Goal: Feedback & Contribution: Leave review/rating

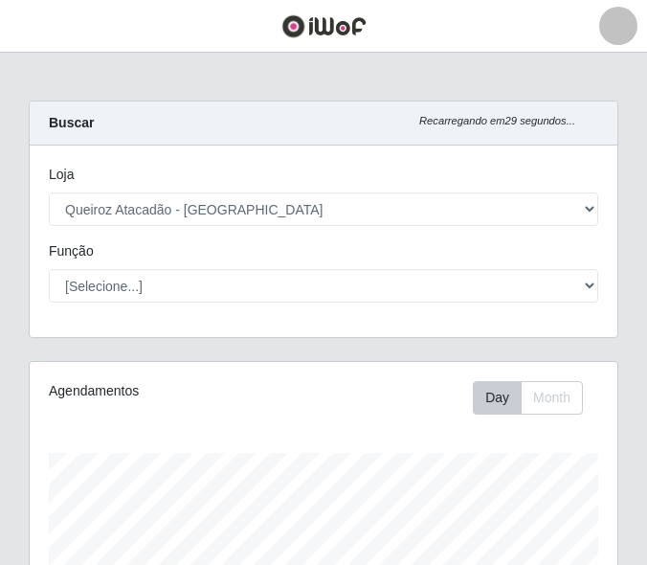
select select "464"
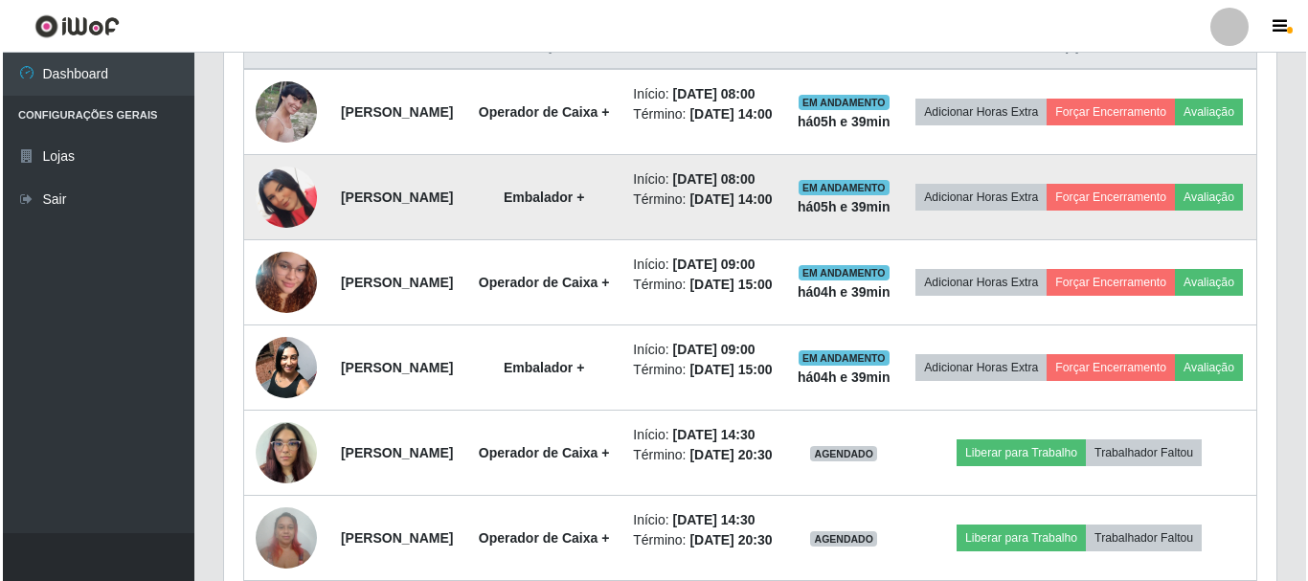
scroll to position [804, 0]
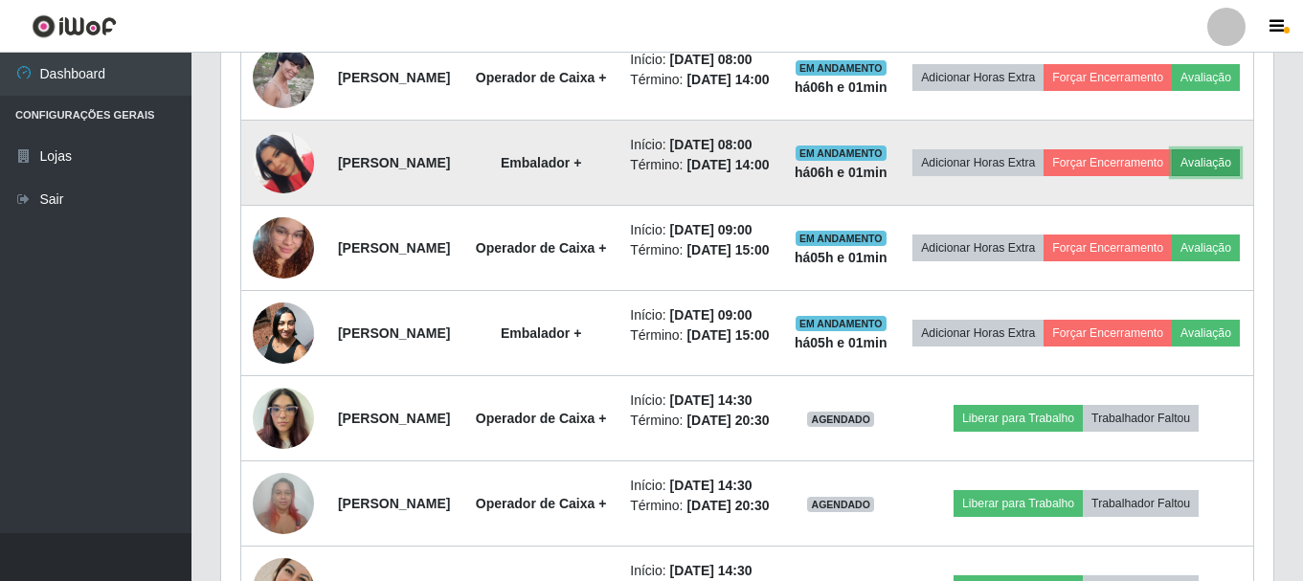
click at [646, 176] on button "Avaliação" at bounding box center [1206, 162] width 68 height 27
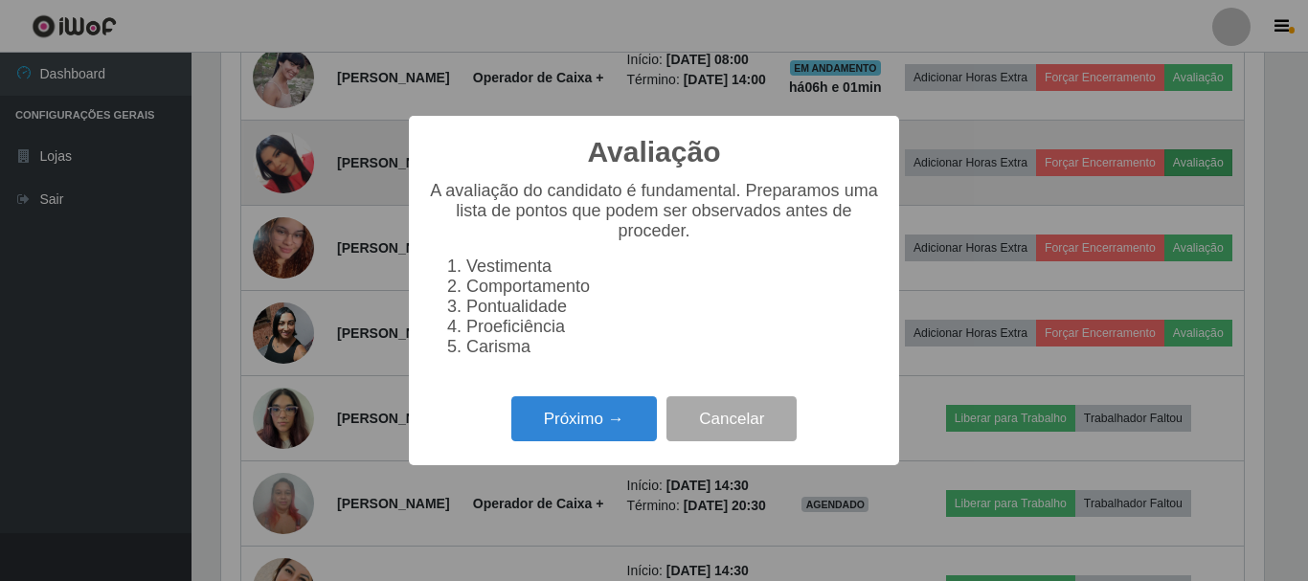
scroll to position [397, 1043]
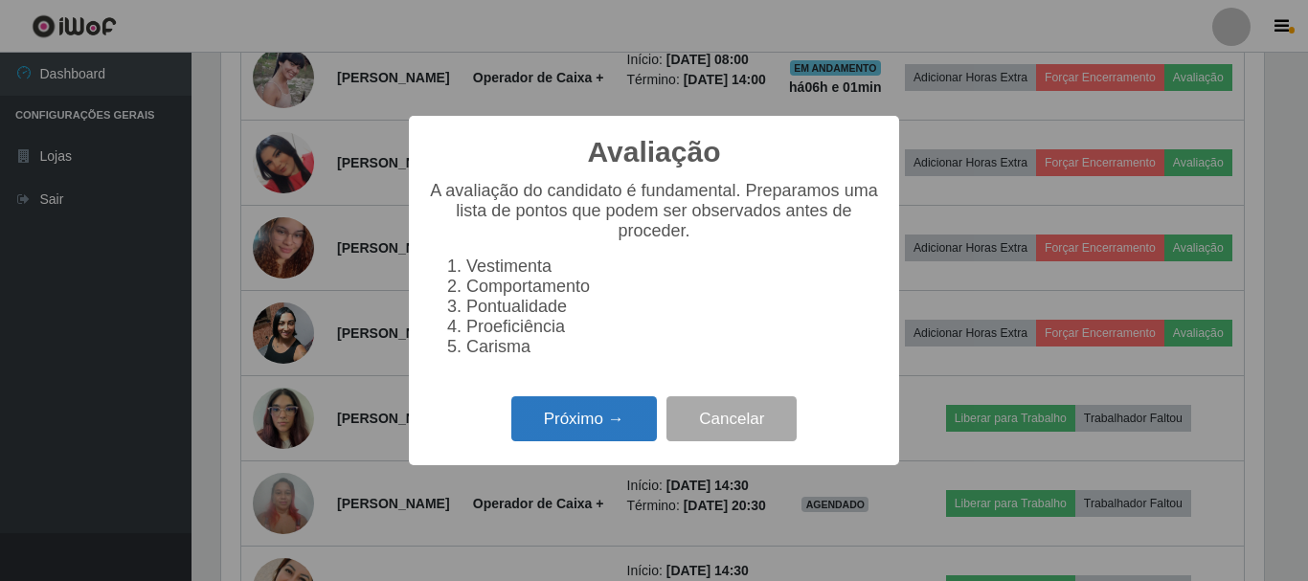
click at [608, 419] on button "Próximo →" at bounding box center [584, 418] width 146 height 45
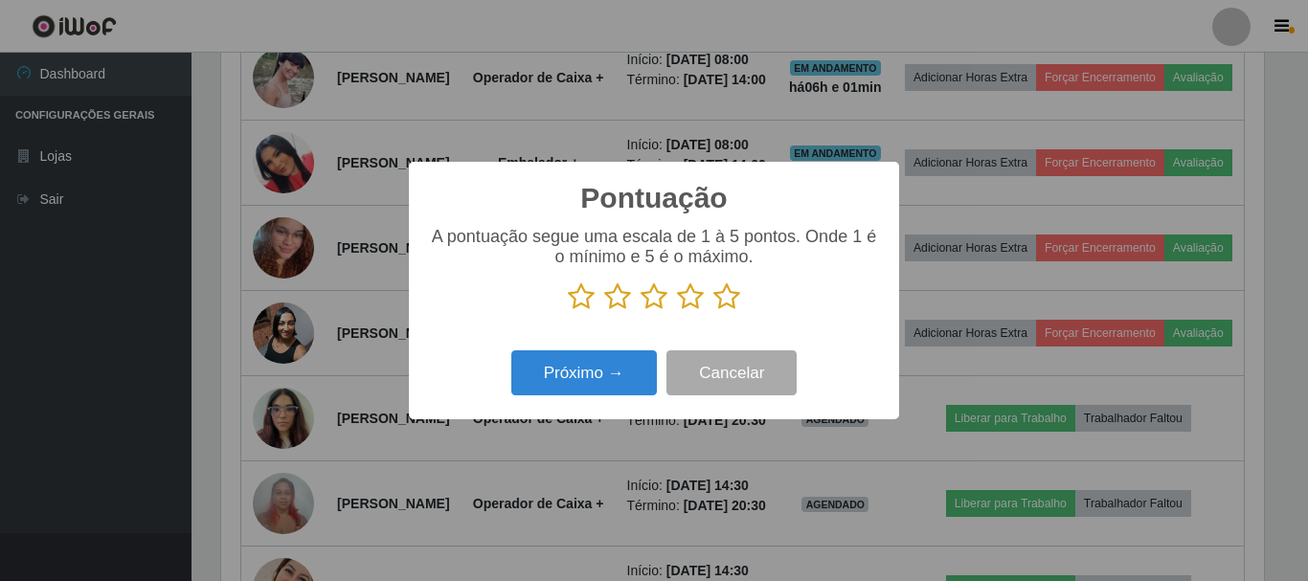
scroll to position [957295, 956649]
click at [646, 303] on icon at bounding box center [726, 297] width 27 height 29
click at [646, 311] on input "radio" at bounding box center [713, 311] width 0 height 0
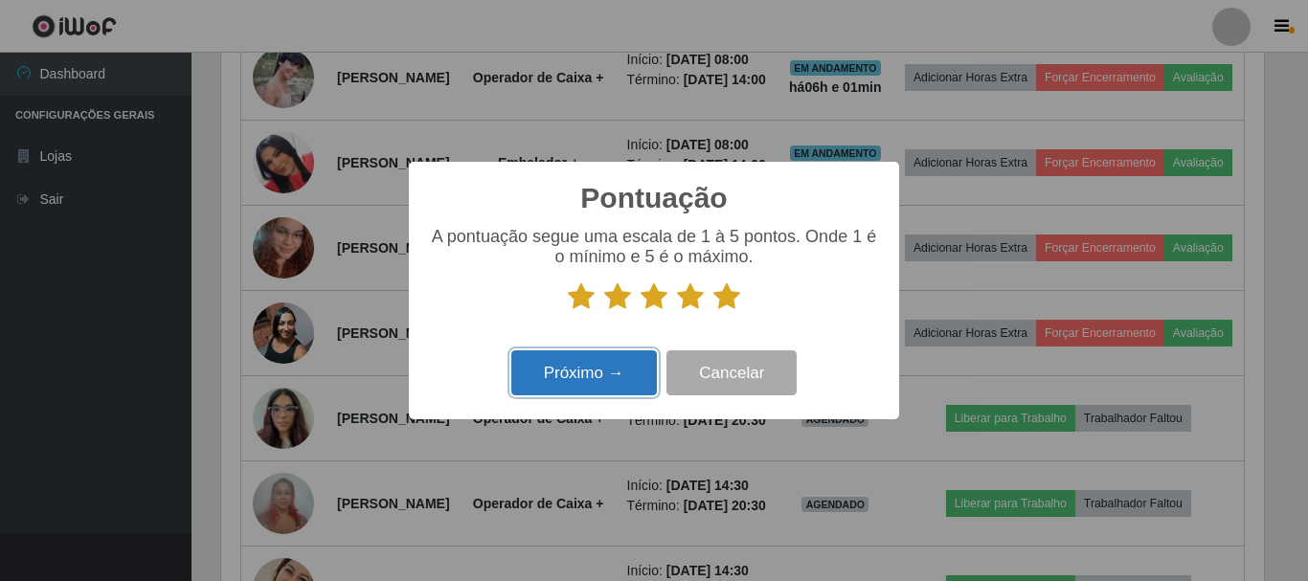
click at [570, 369] on button "Próximo →" at bounding box center [584, 373] width 146 height 45
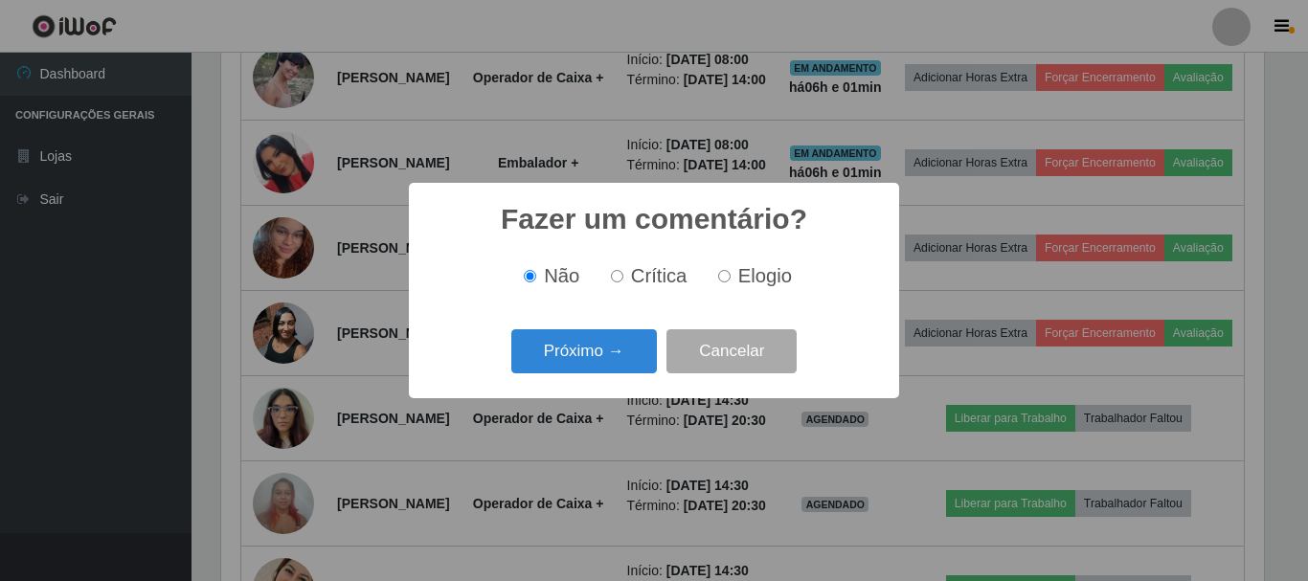
click at [570, 369] on button "Próximo →" at bounding box center [584, 351] width 146 height 45
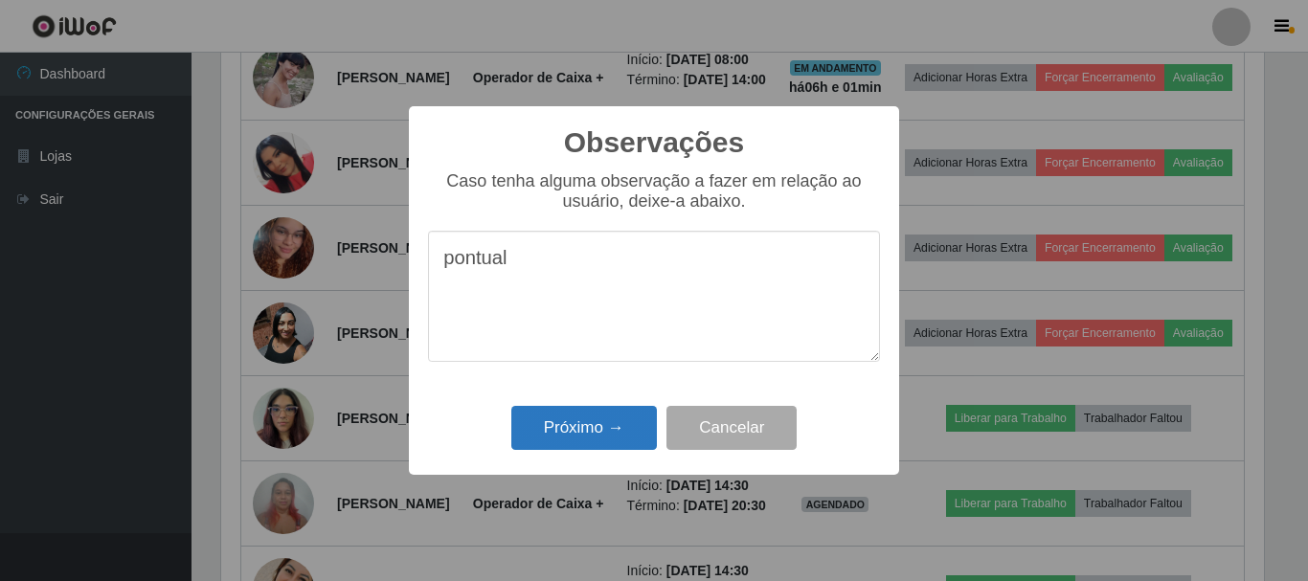
type textarea "pontual"
click at [587, 427] on button "Próximo →" at bounding box center [584, 428] width 146 height 45
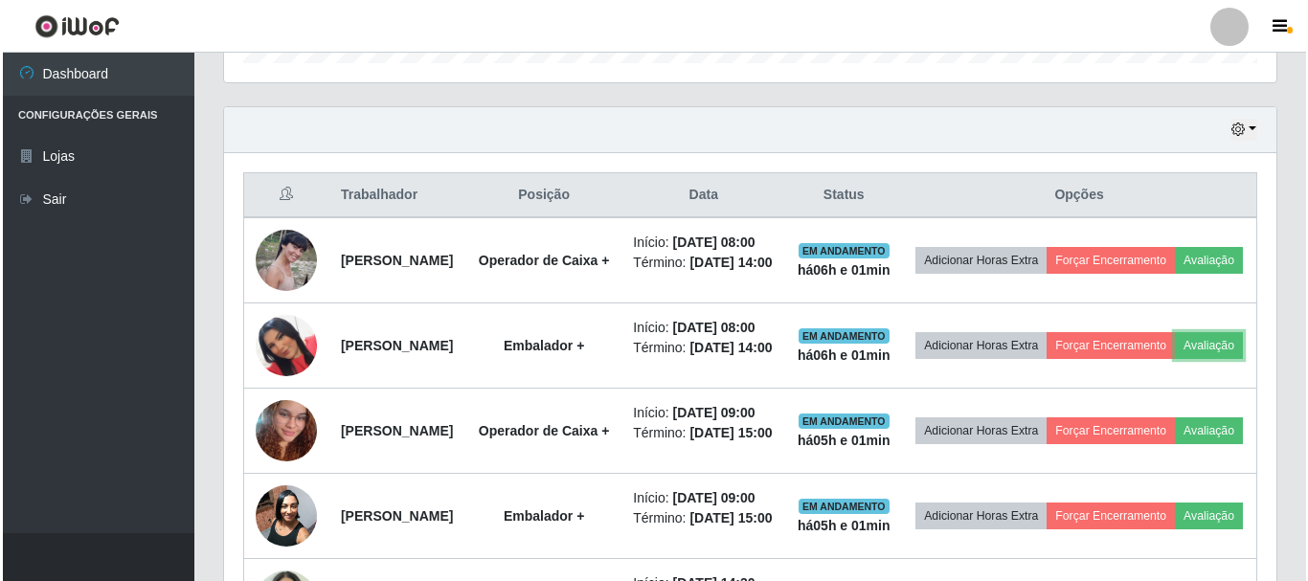
scroll to position [613, 0]
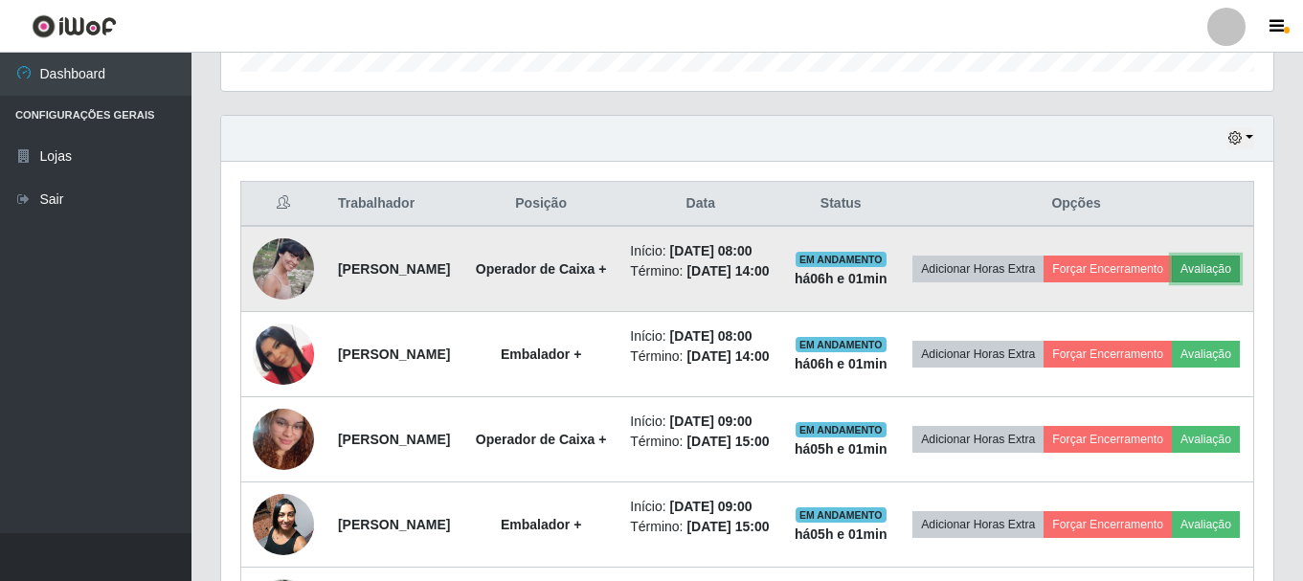
click at [646, 283] on button "Avaliação" at bounding box center [1206, 269] width 68 height 27
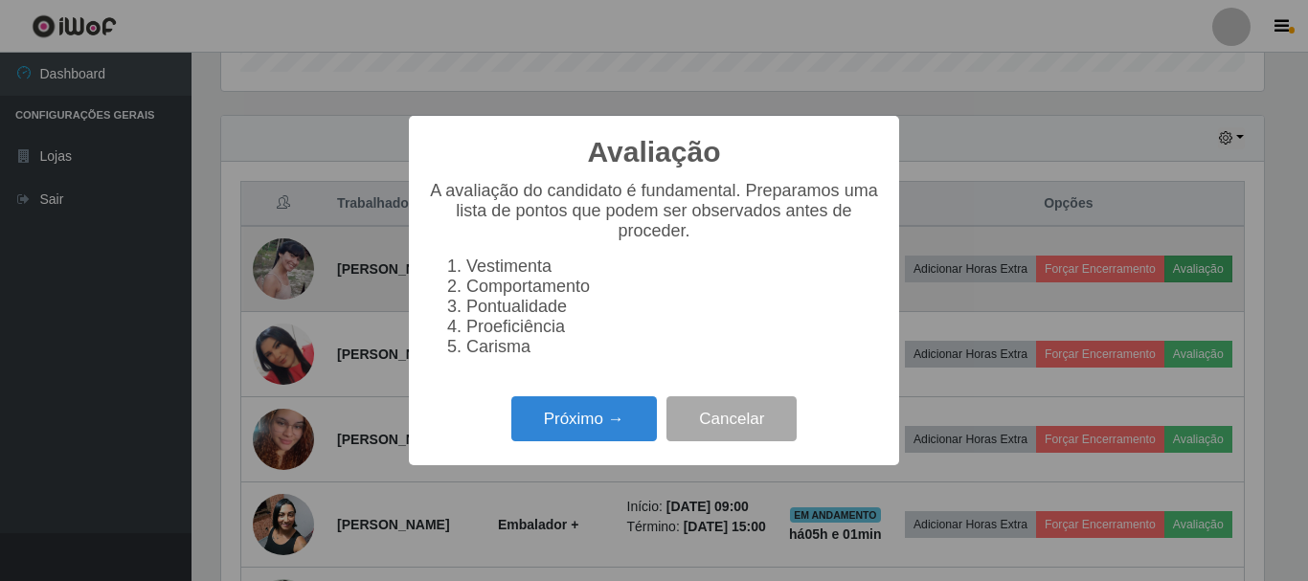
scroll to position [397, 1043]
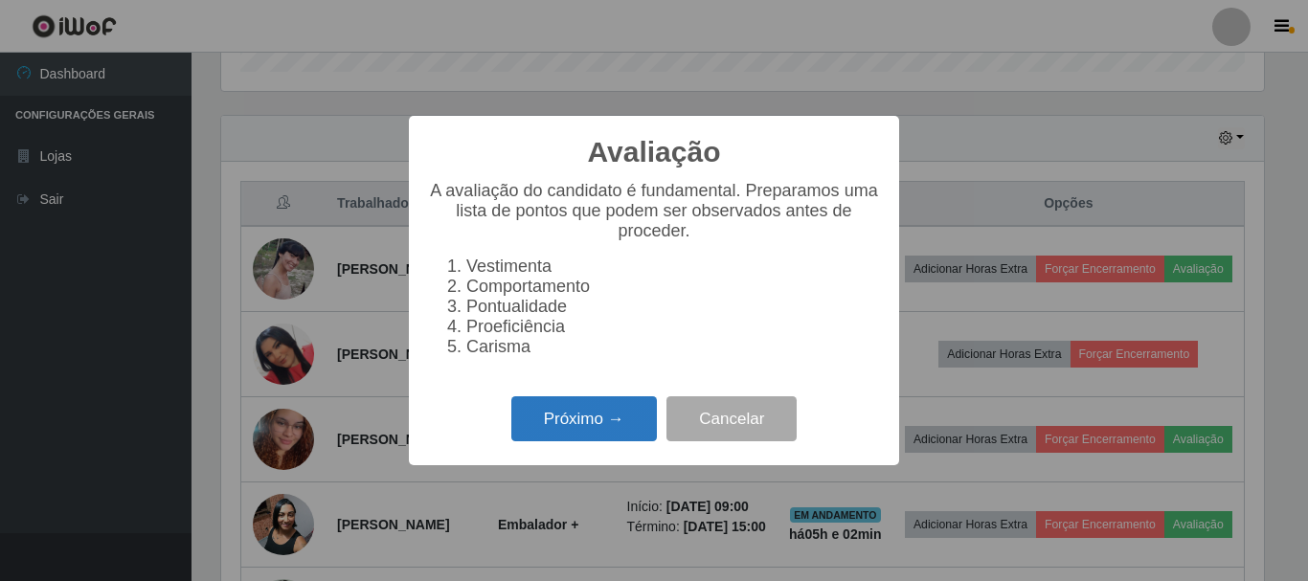
click at [584, 419] on button "Próximo →" at bounding box center [584, 418] width 146 height 45
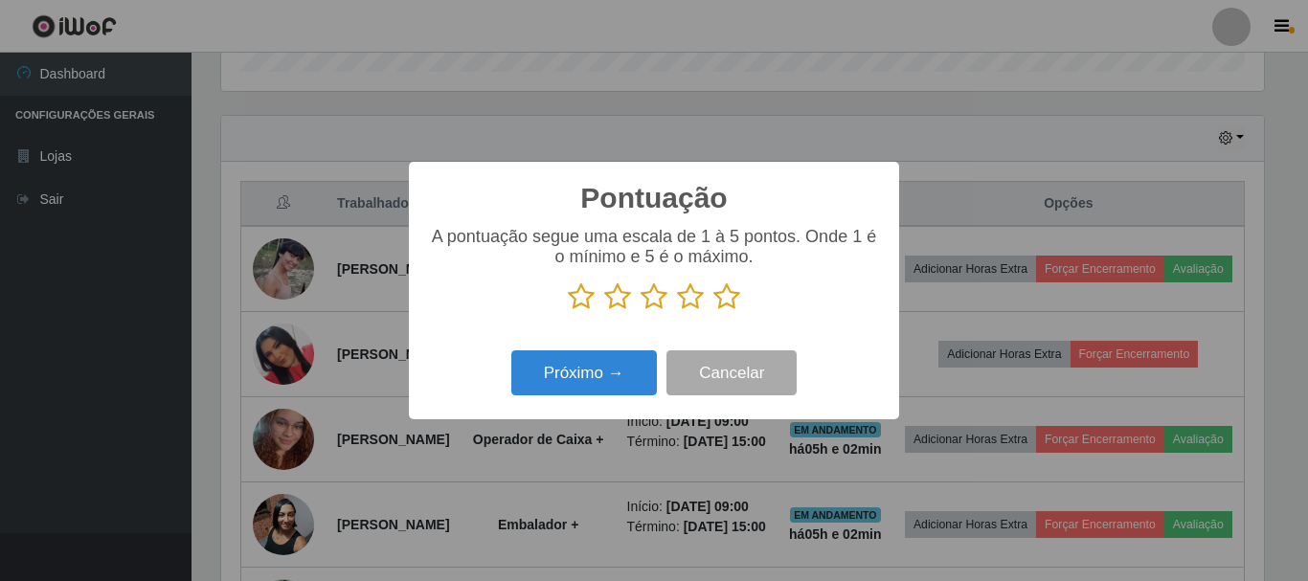
click at [646, 294] on icon at bounding box center [726, 297] width 27 height 29
click at [646, 311] on input "radio" at bounding box center [713, 311] width 0 height 0
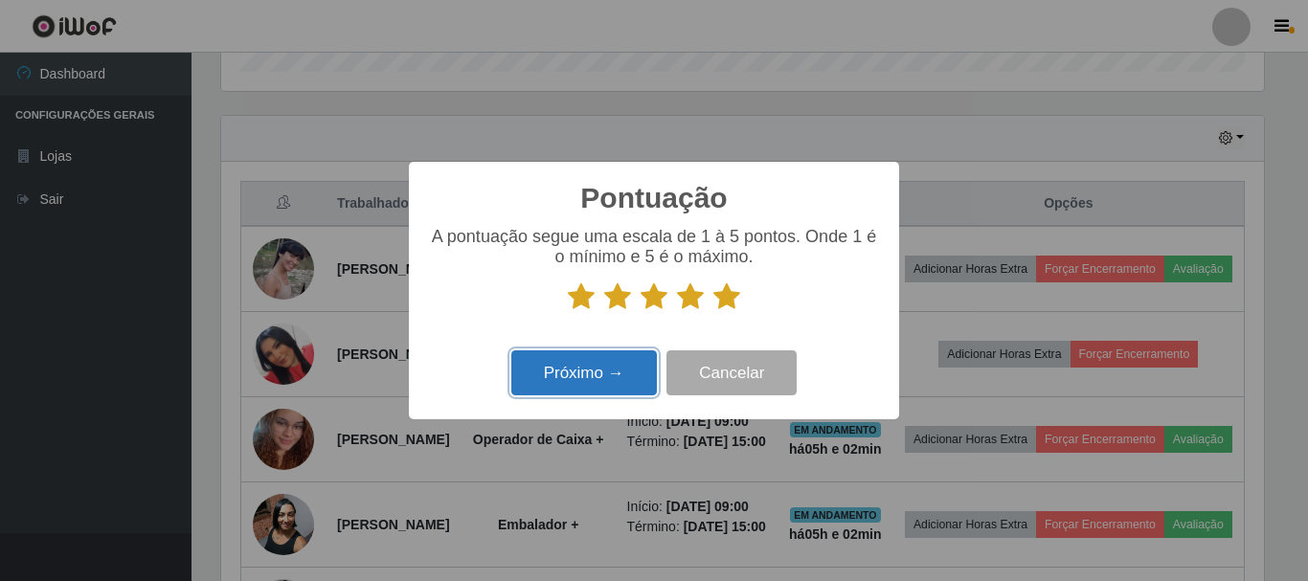
click at [599, 371] on button "Próximo →" at bounding box center [584, 373] width 146 height 45
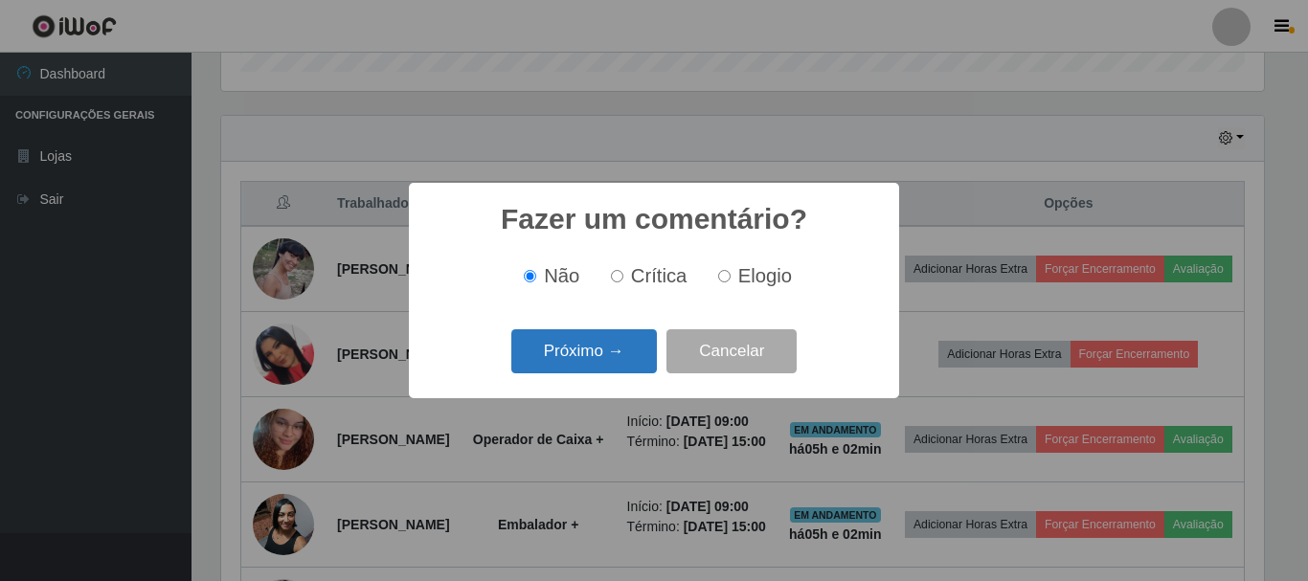
click at [583, 353] on button "Próximo →" at bounding box center [584, 351] width 146 height 45
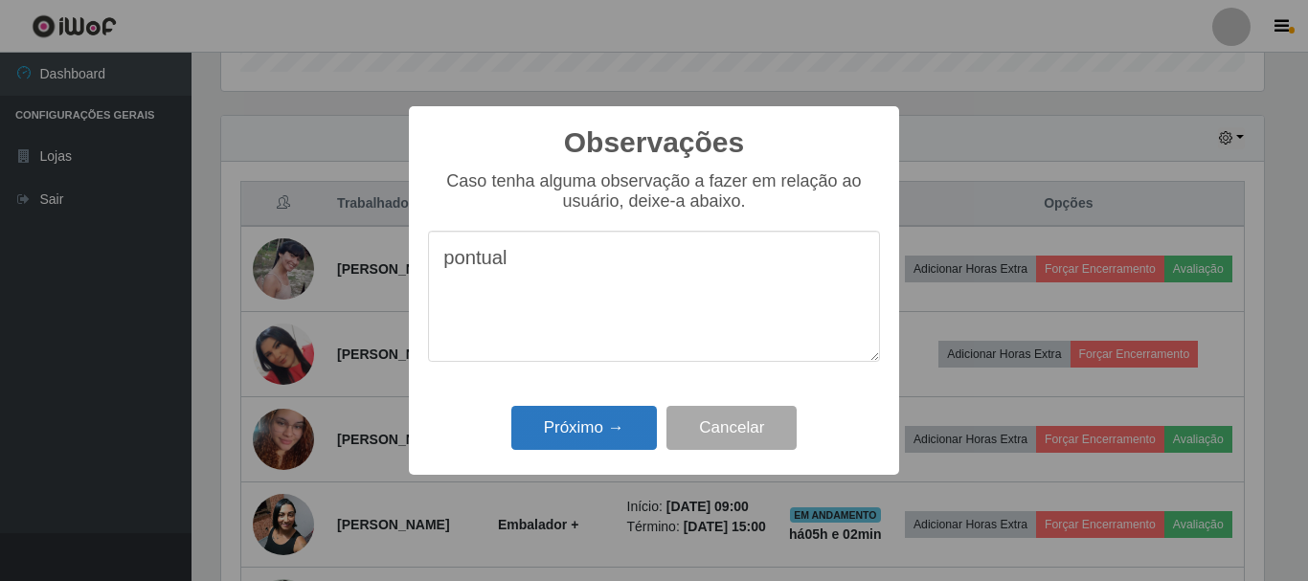
type textarea "pontual"
click at [578, 419] on button "Próximo →" at bounding box center [584, 428] width 146 height 45
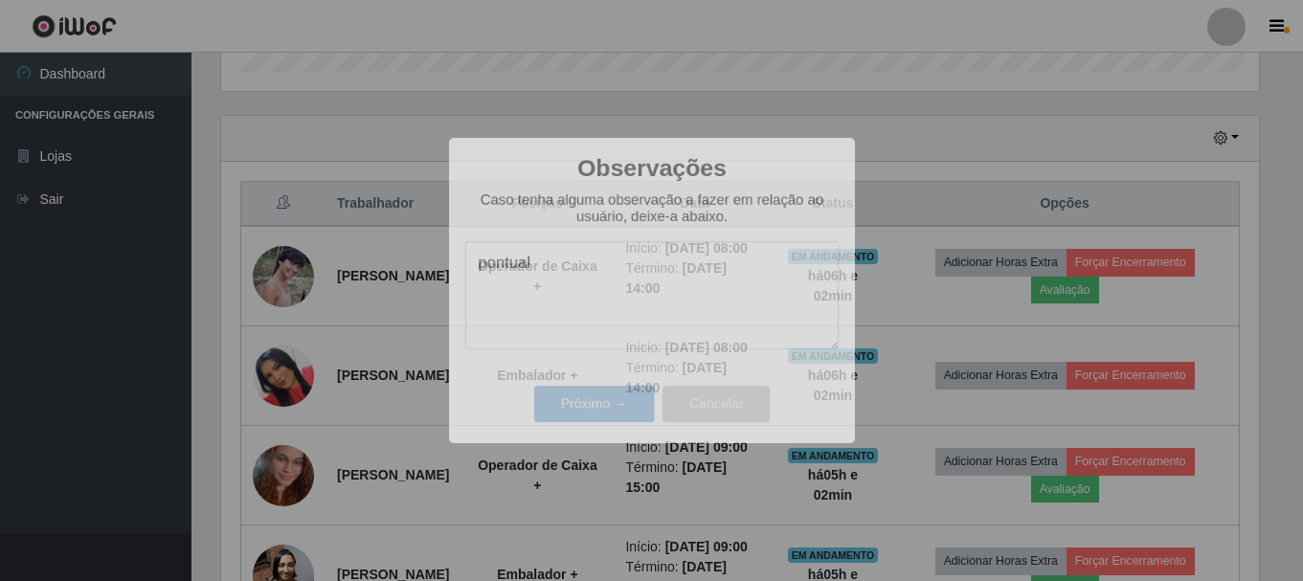
scroll to position [397, 1053]
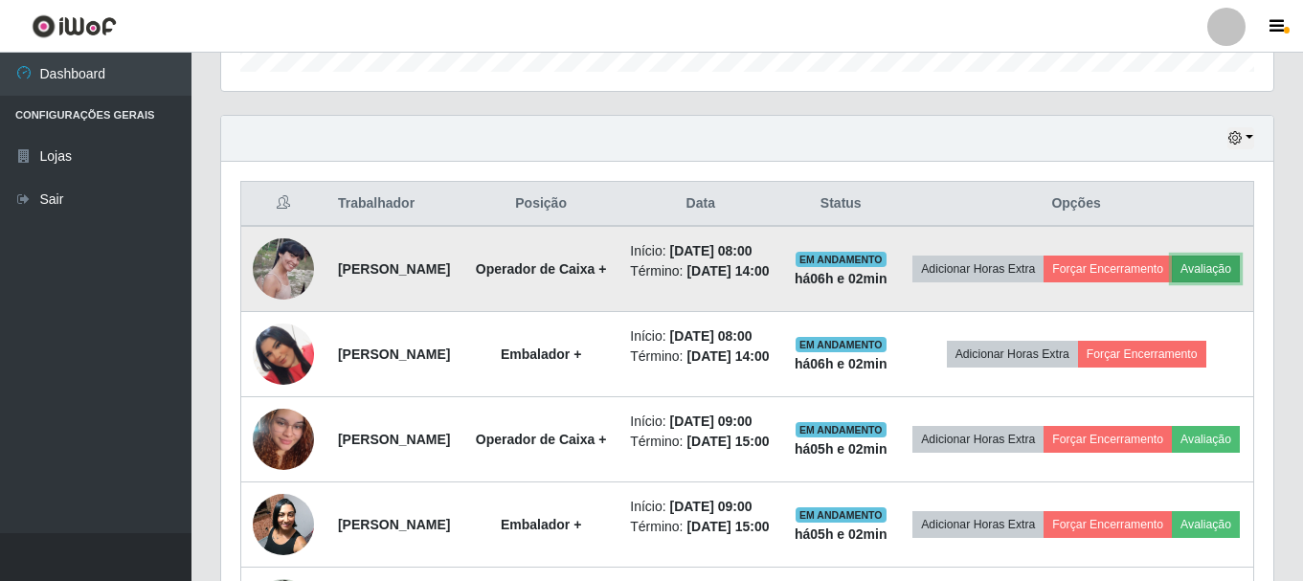
click at [646, 283] on button "Avaliação" at bounding box center [1206, 269] width 68 height 27
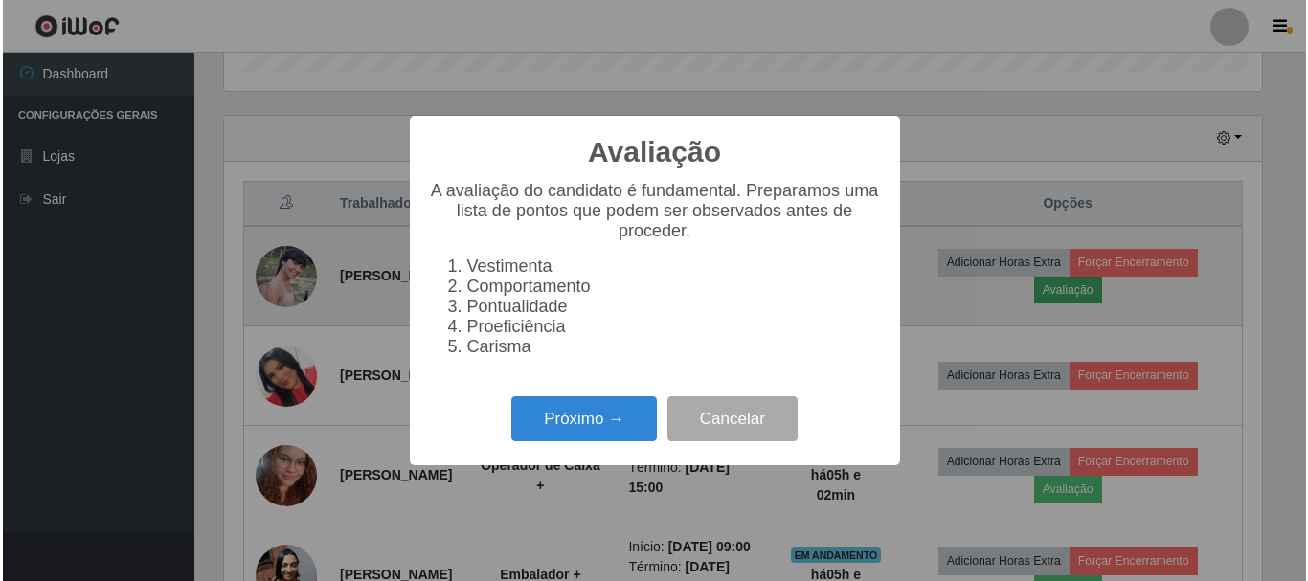
scroll to position [397, 1043]
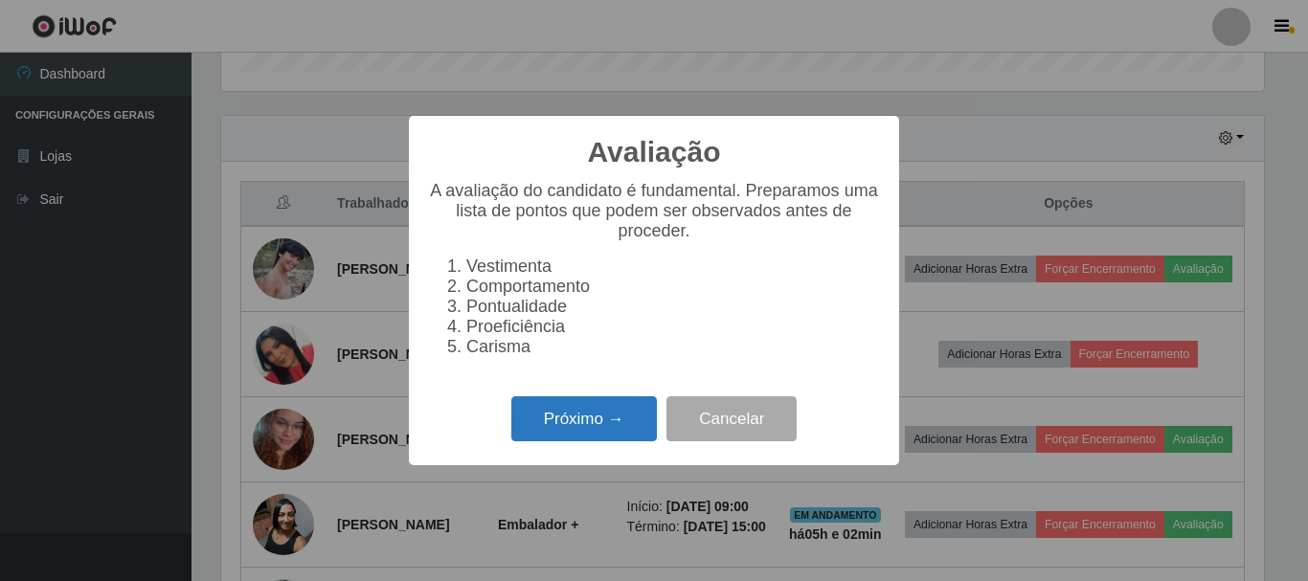
click at [563, 440] on button "Próximo →" at bounding box center [584, 418] width 146 height 45
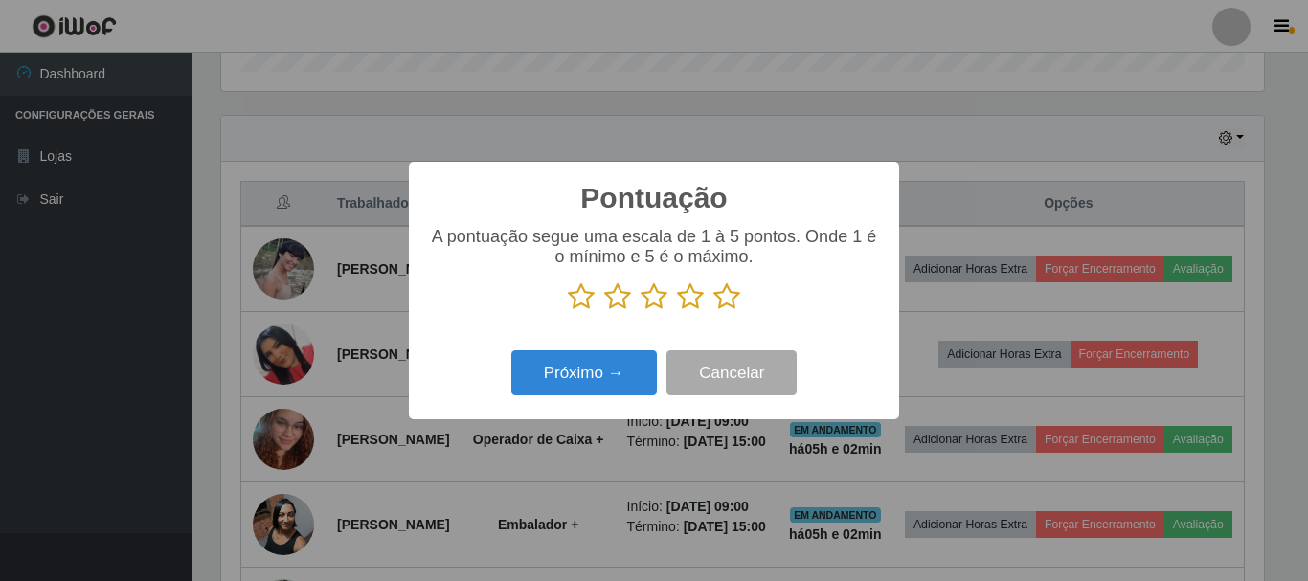
click at [646, 292] on icon at bounding box center [726, 297] width 27 height 29
click at [646, 311] on input "radio" at bounding box center [713, 311] width 0 height 0
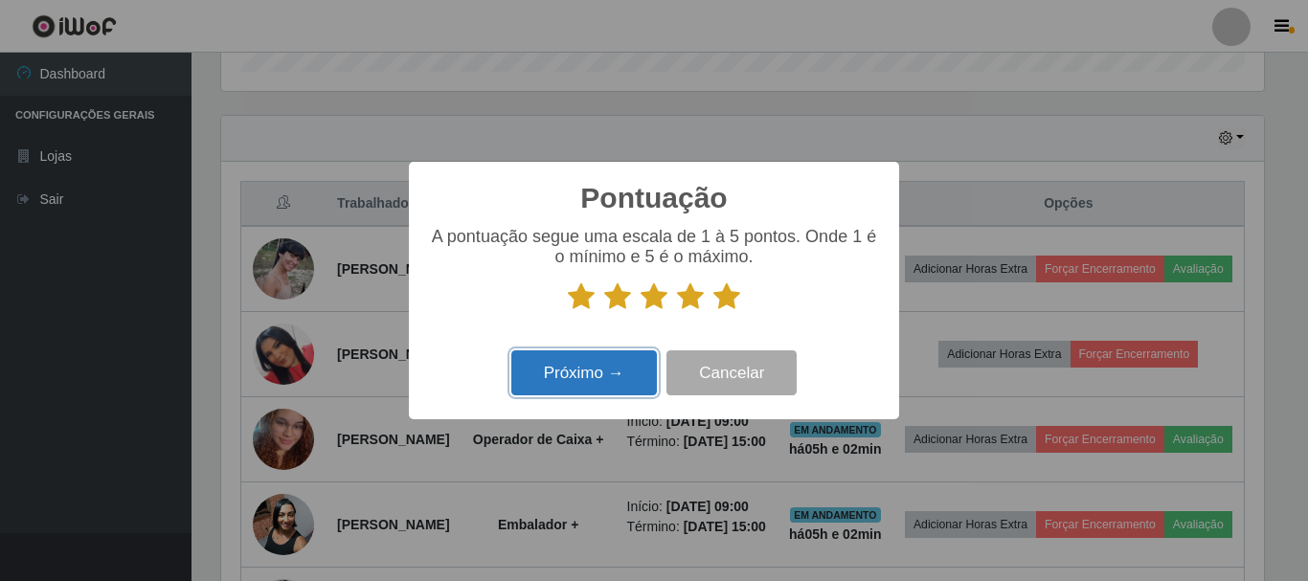
click at [552, 373] on button "Próximo →" at bounding box center [584, 373] width 146 height 45
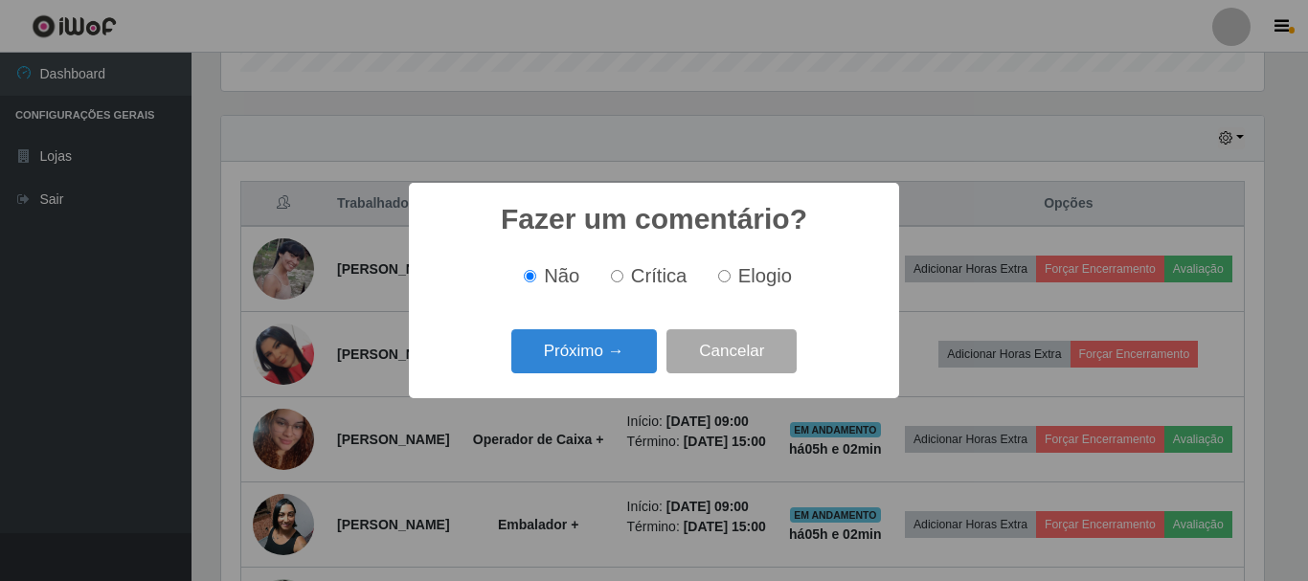
click at [552, 373] on button "Próximo →" at bounding box center [584, 351] width 146 height 45
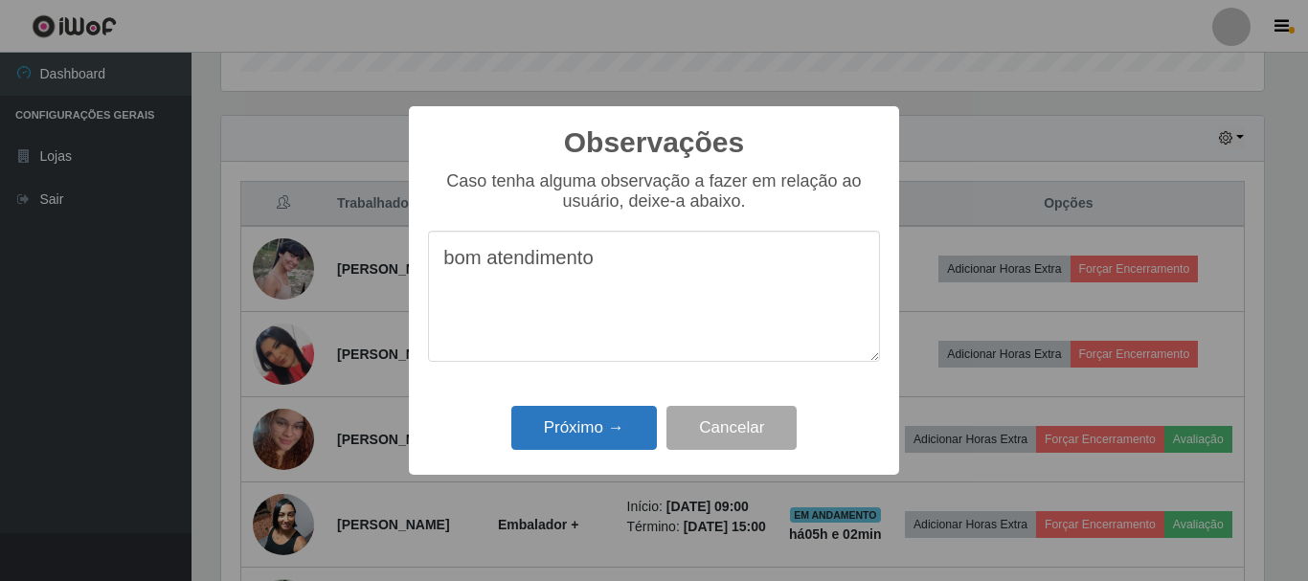
type textarea "bom atendimento"
click at [593, 433] on button "Próximo →" at bounding box center [584, 428] width 146 height 45
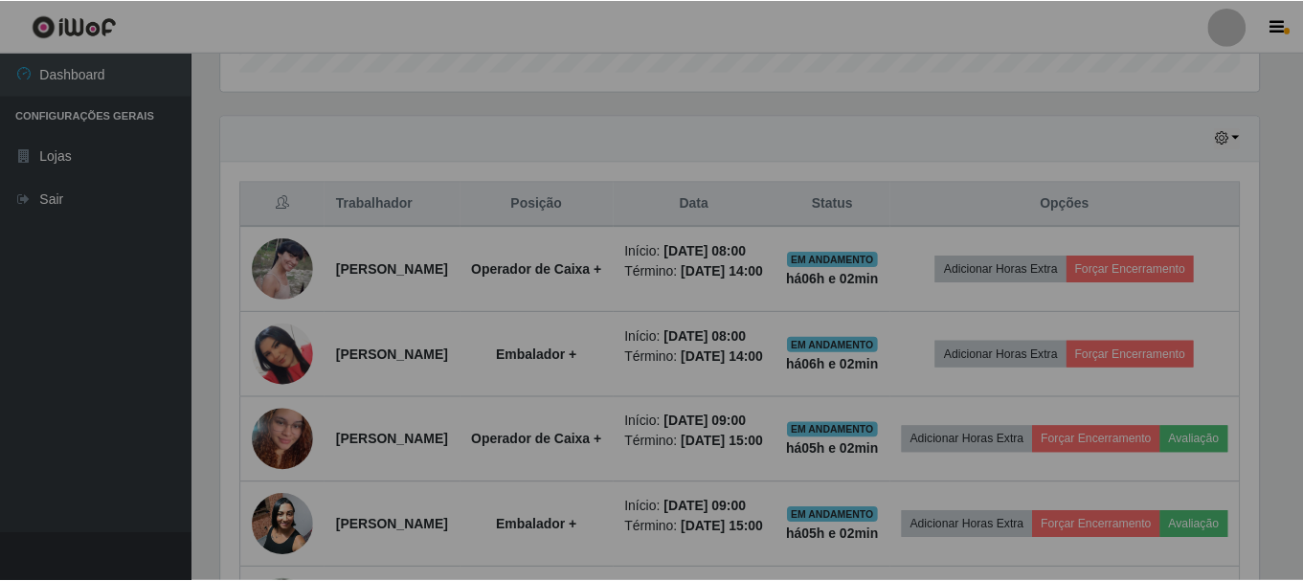
scroll to position [397, 1053]
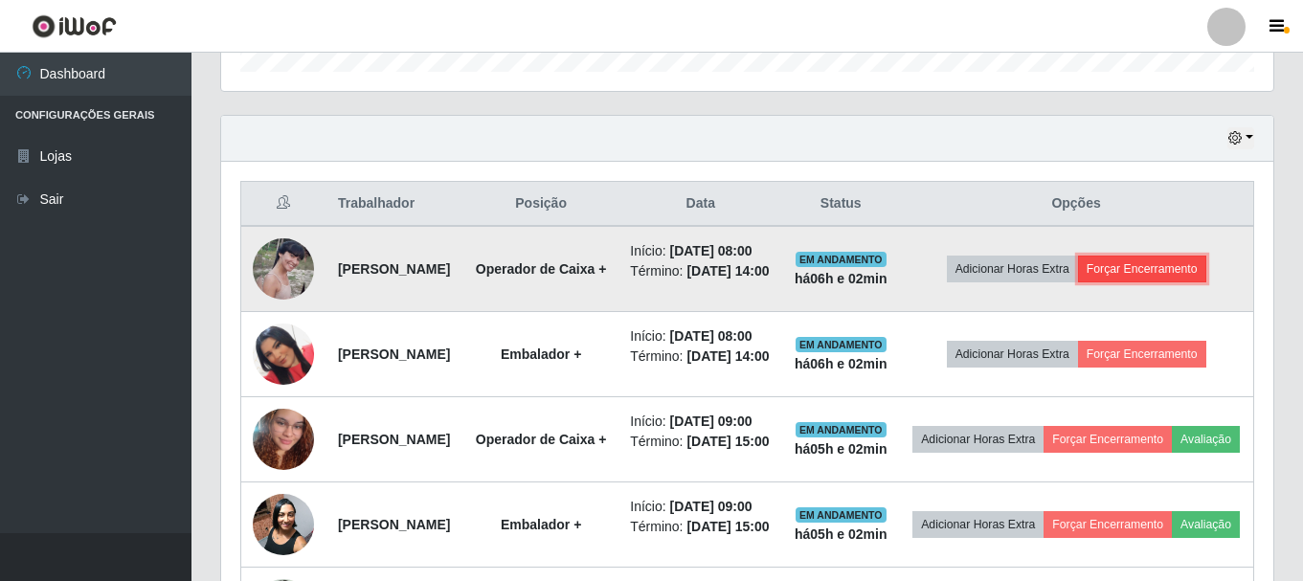
click at [646, 283] on button "Forçar Encerramento" at bounding box center [1142, 269] width 128 height 27
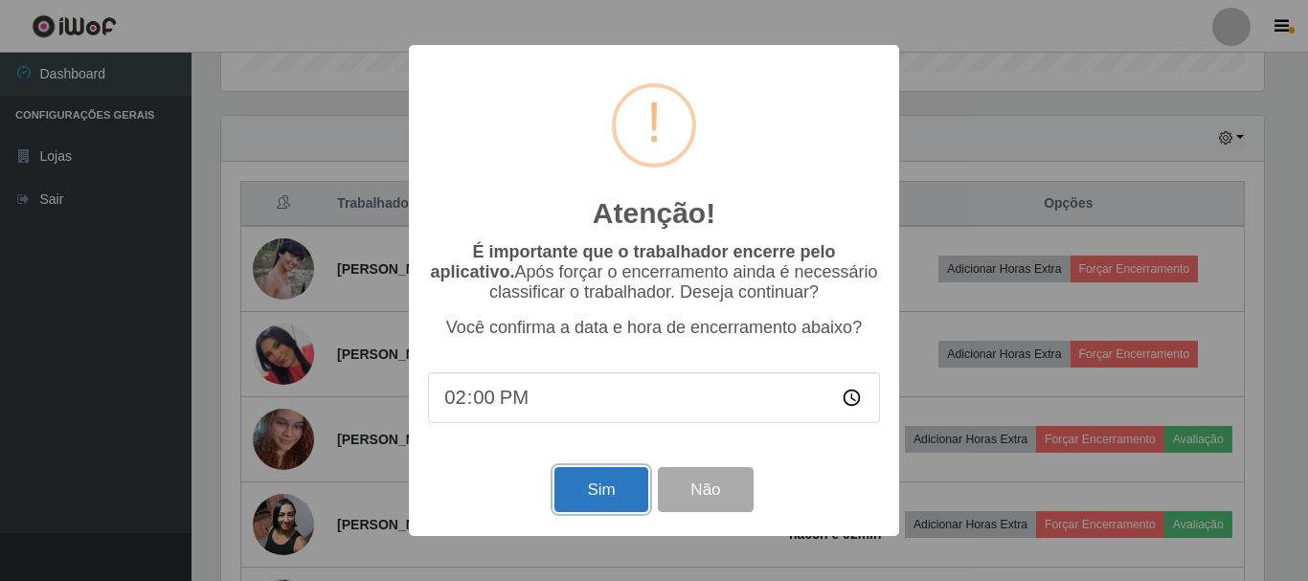
click at [600, 493] on button "Sim" at bounding box center [601, 489] width 93 height 45
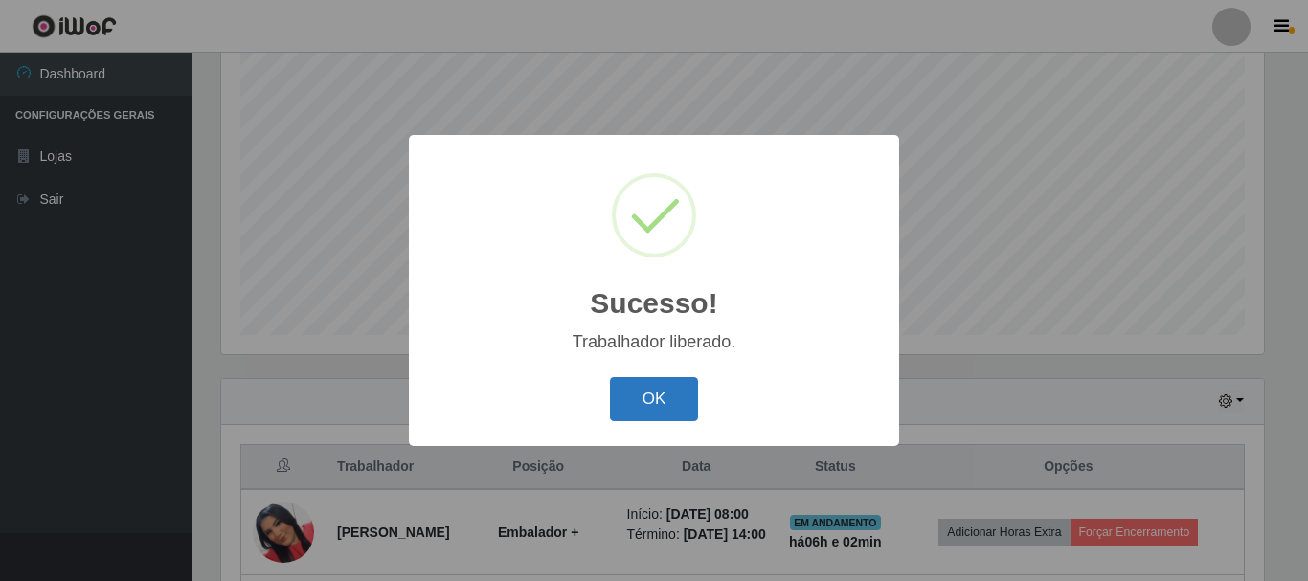
click at [646, 403] on button "OK" at bounding box center [654, 399] width 89 height 45
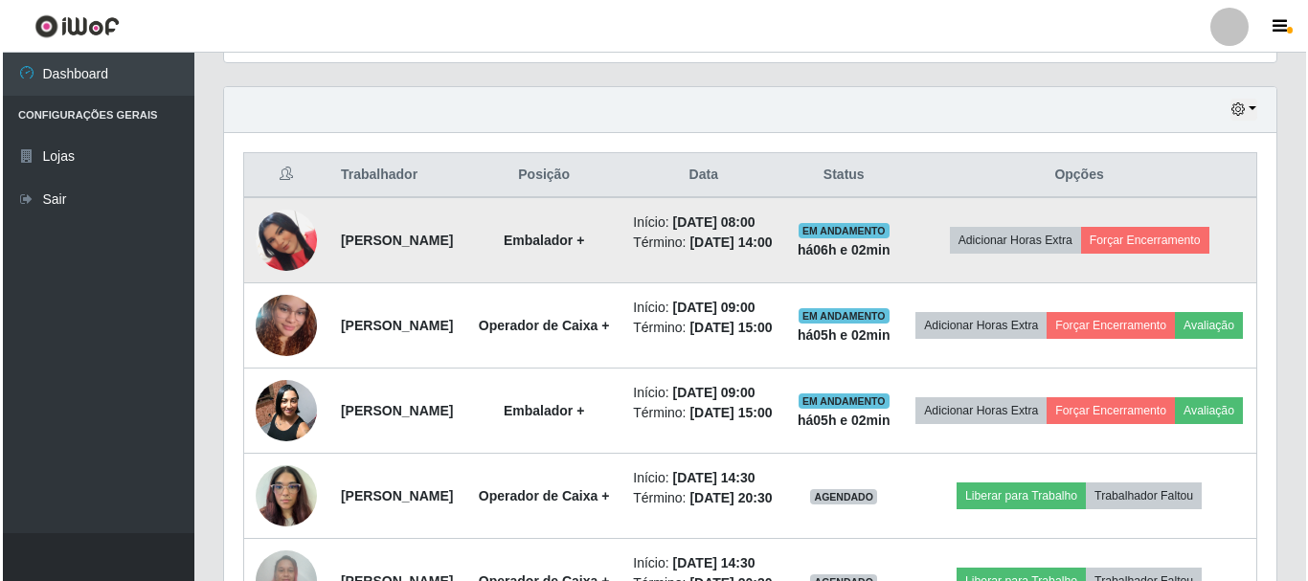
scroll to position [637, 0]
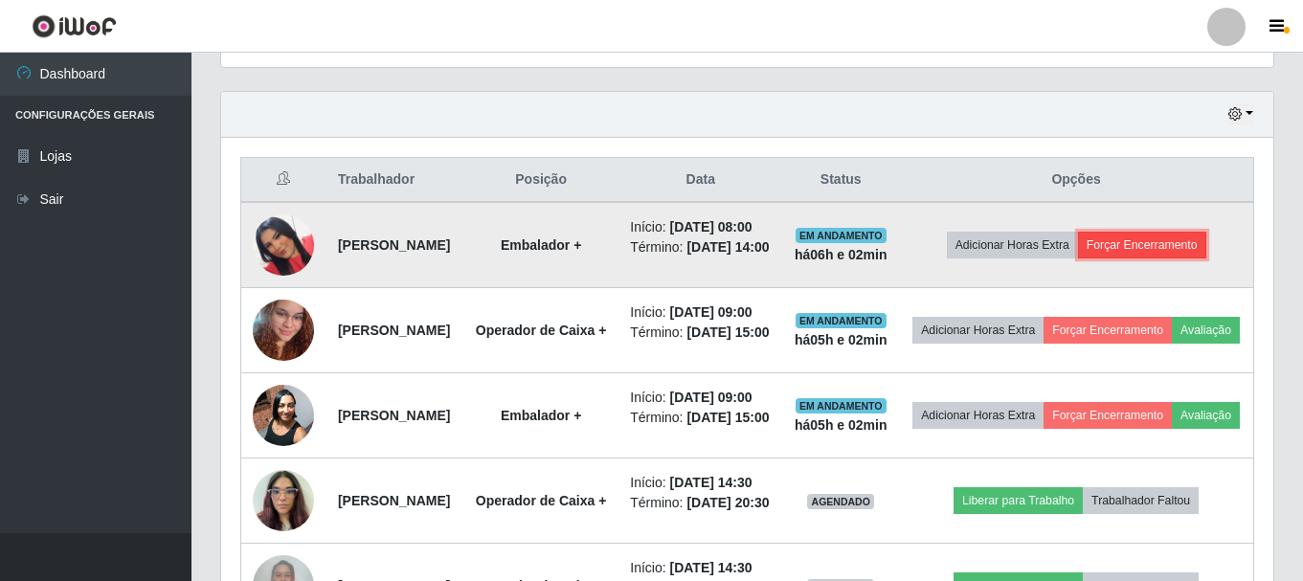
click at [646, 259] on button "Forçar Encerramento" at bounding box center [1142, 245] width 128 height 27
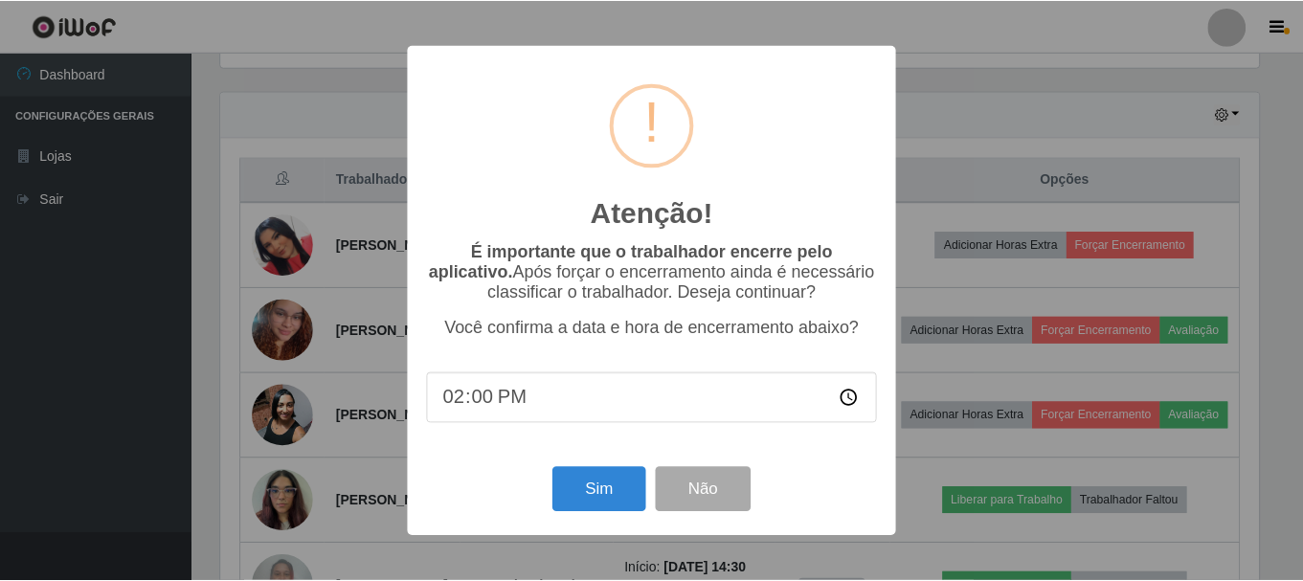
scroll to position [397, 1043]
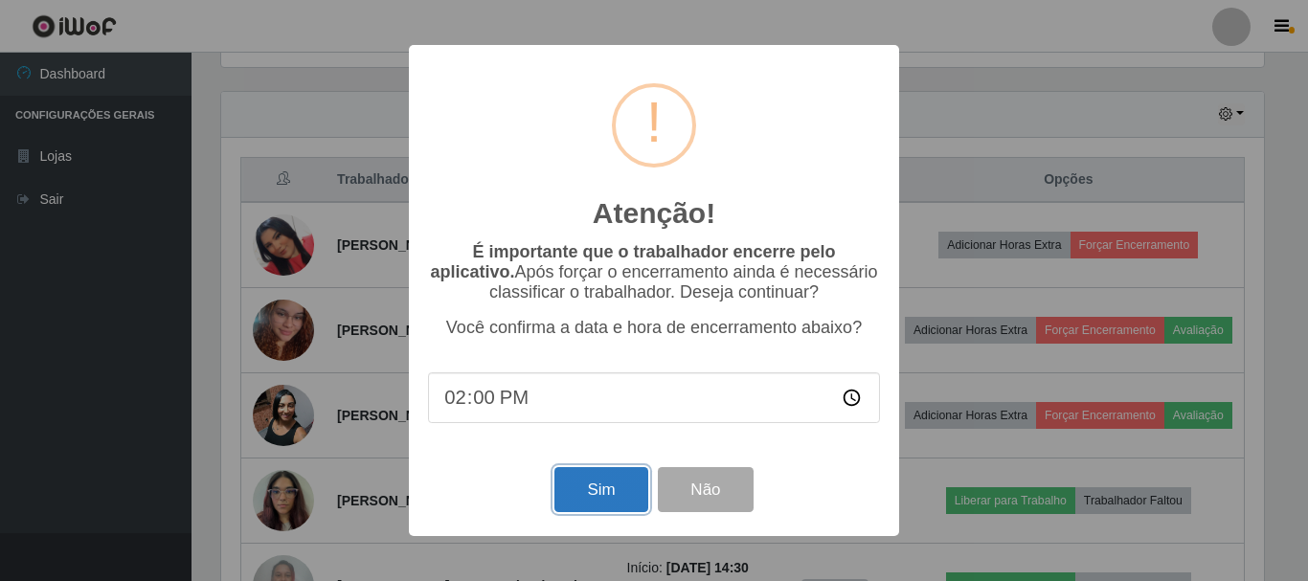
click at [602, 492] on button "Sim" at bounding box center [601, 489] width 93 height 45
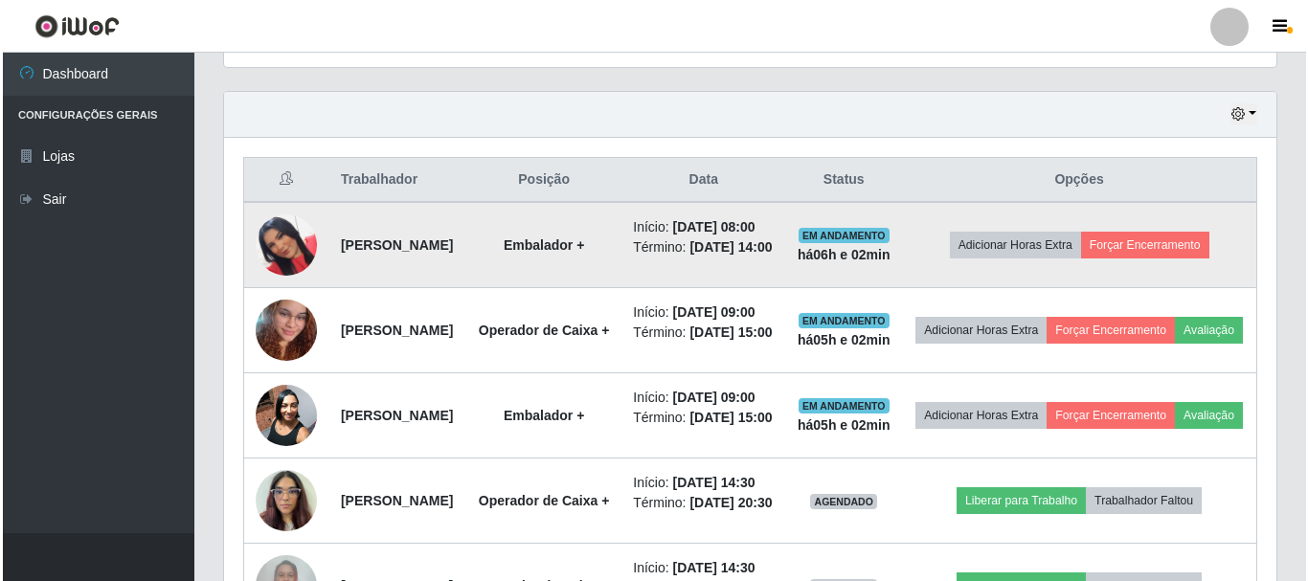
scroll to position [0, 0]
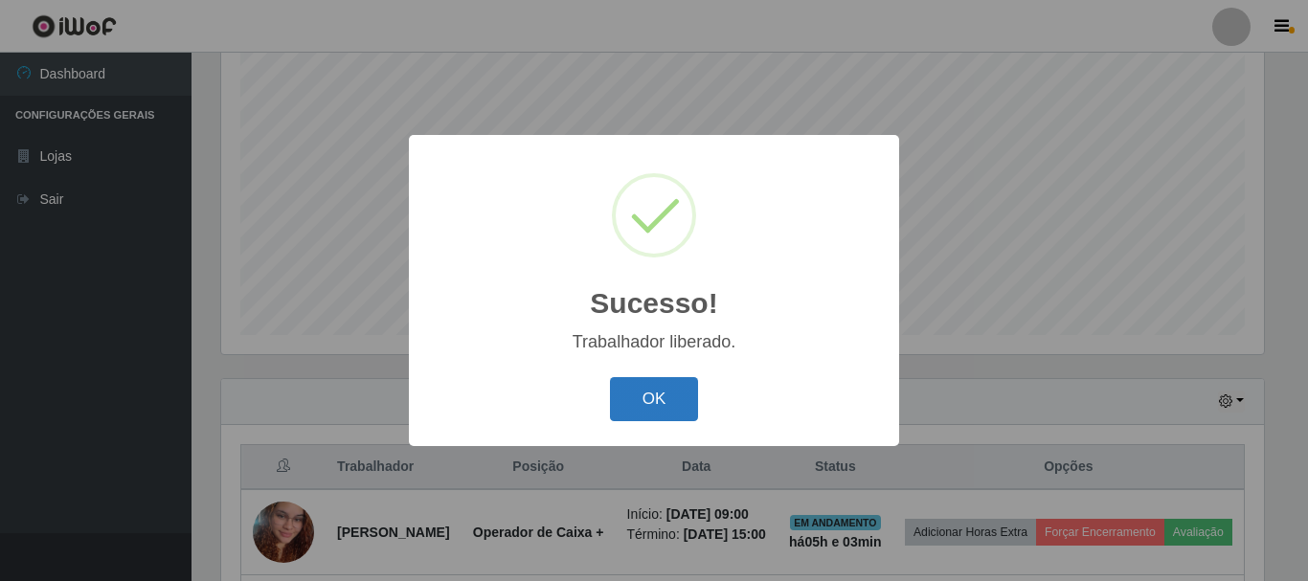
click at [646, 396] on button "OK" at bounding box center [654, 399] width 89 height 45
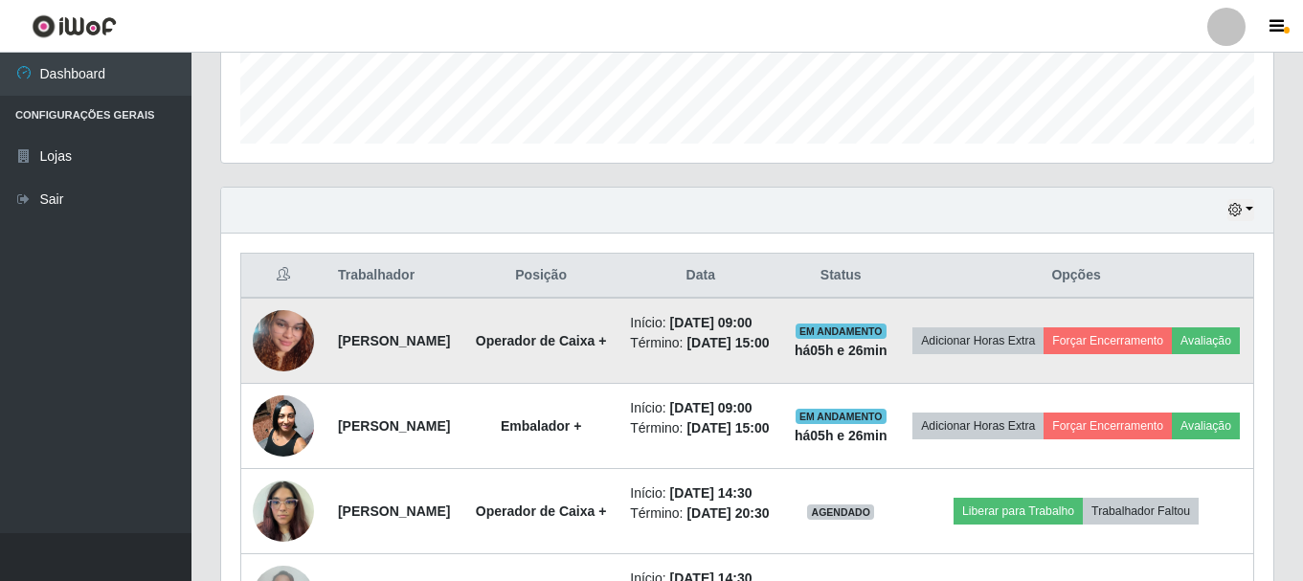
scroll to position [637, 0]
